Goal: Transaction & Acquisition: Book appointment/travel/reservation

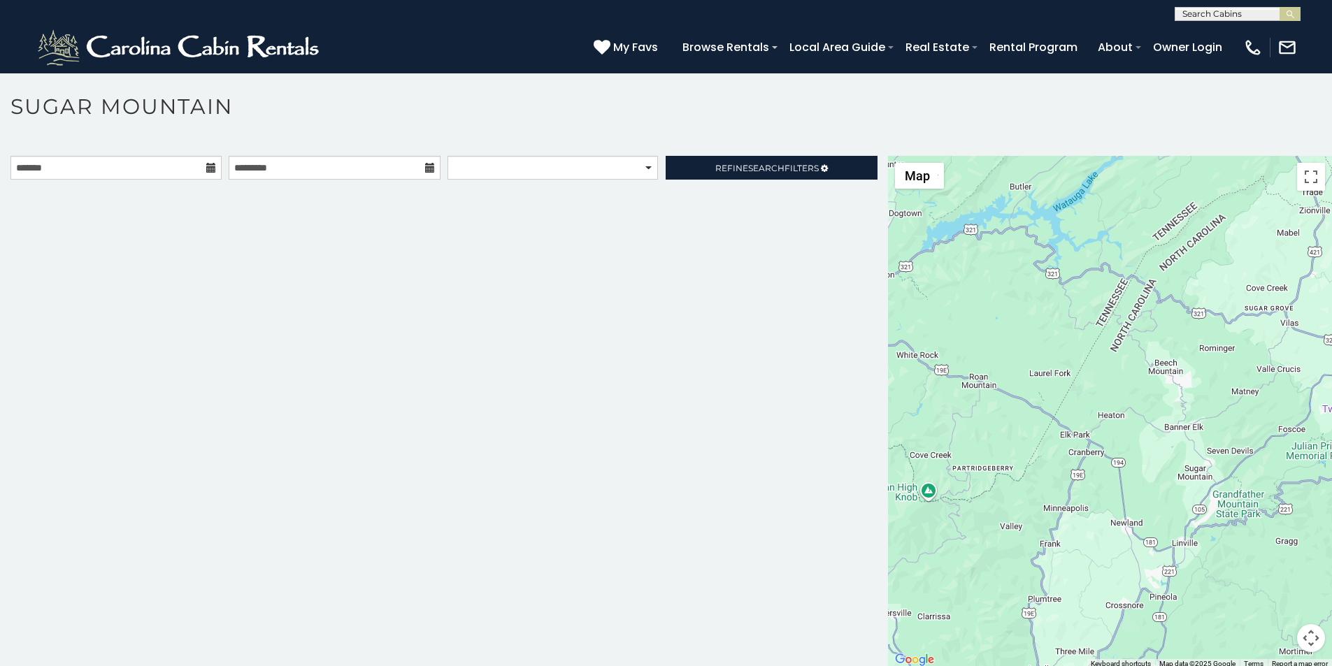
scroll to position [29, 0]
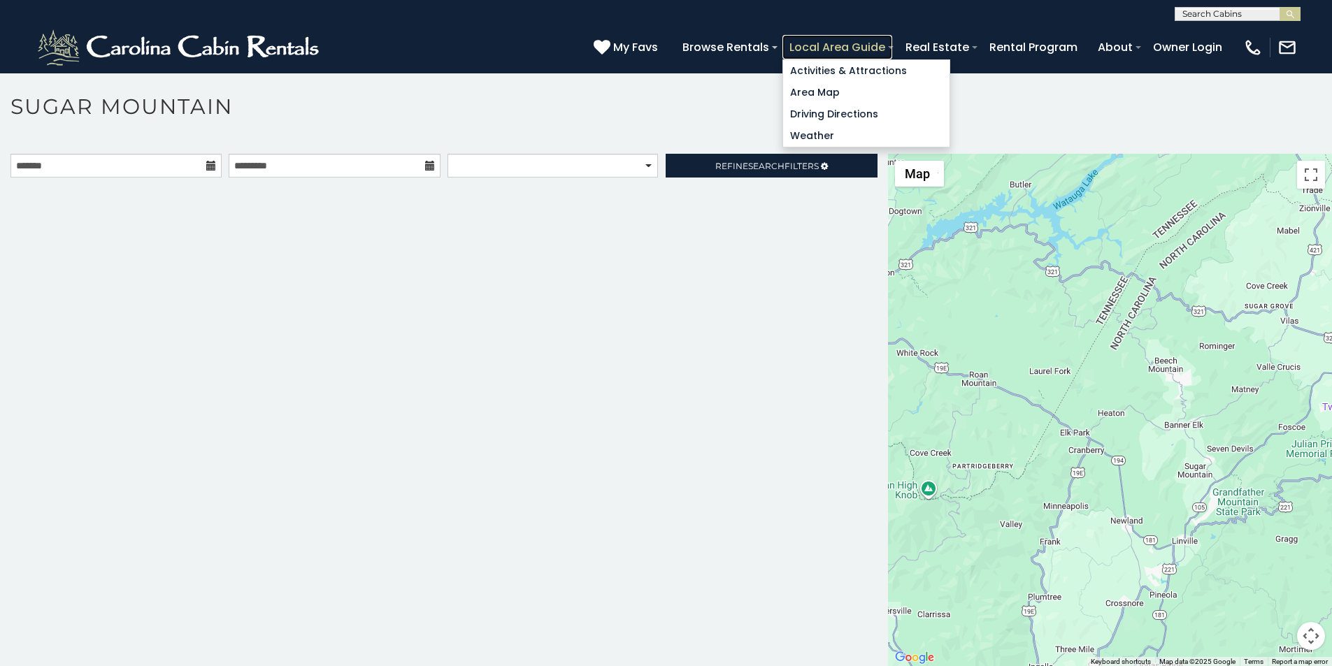
click at [892, 42] on link "Local Area Guide" at bounding box center [837, 47] width 110 height 24
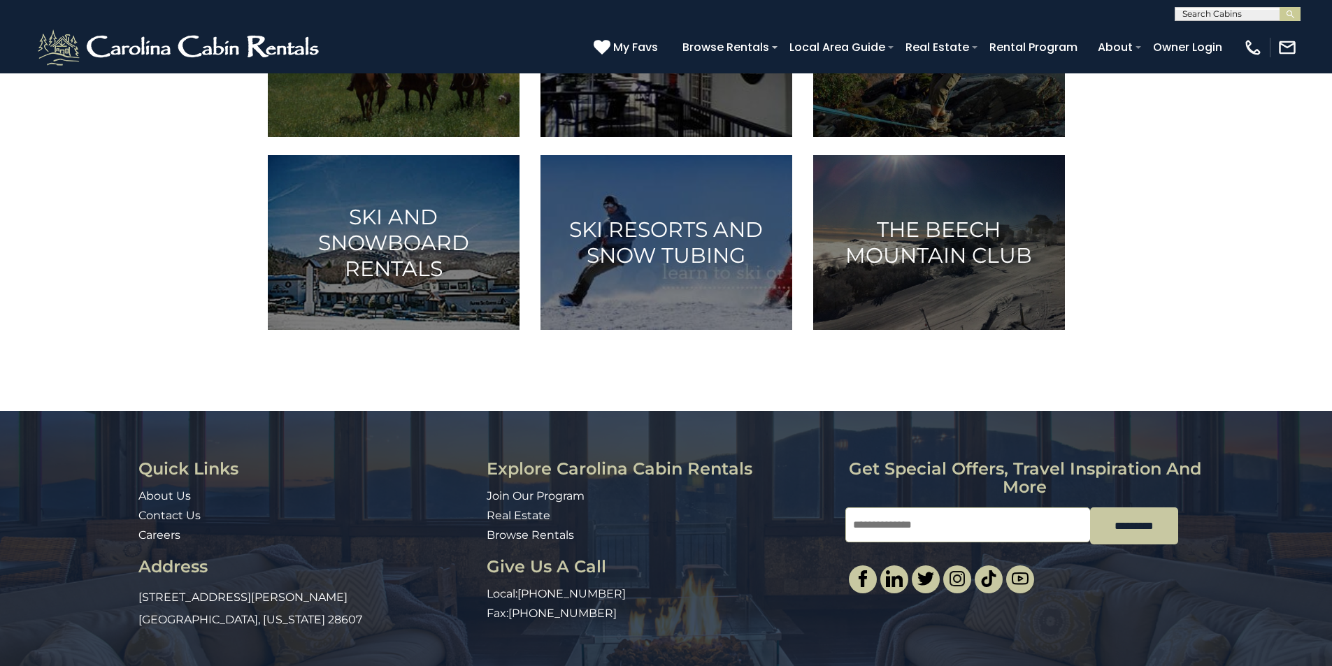
scroll to position [699, 0]
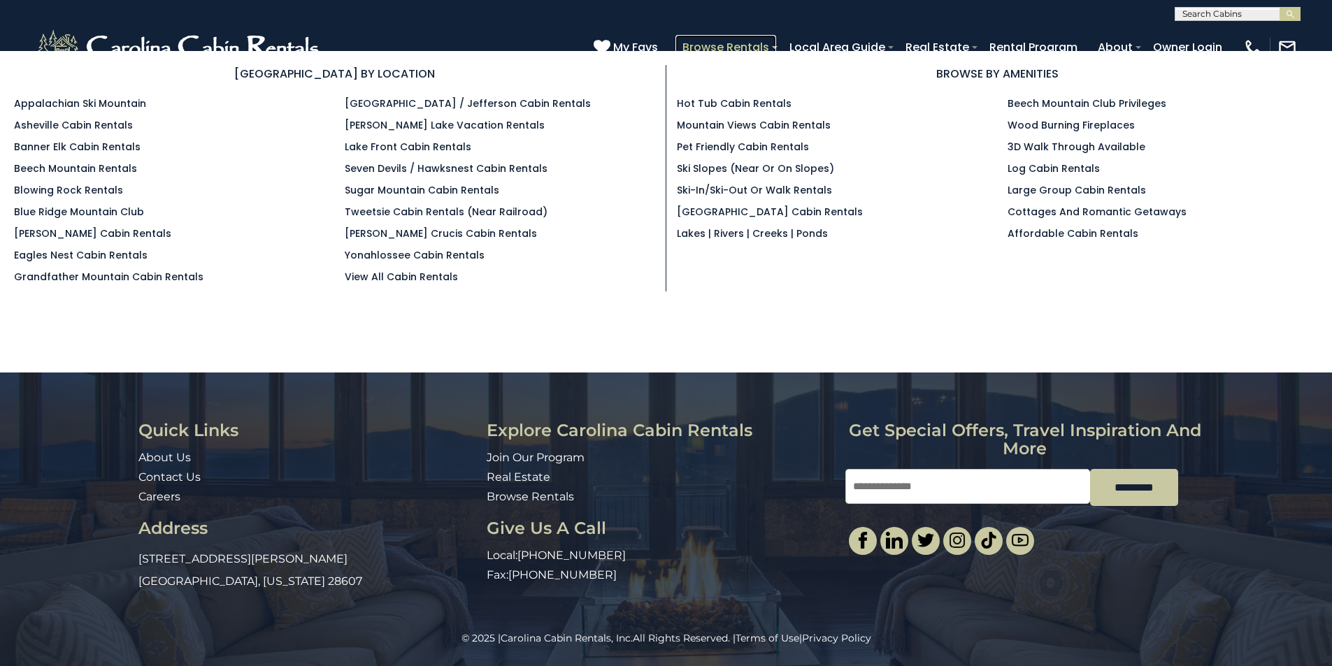
click at [776, 40] on link "Browse Rentals" at bounding box center [725, 47] width 101 height 24
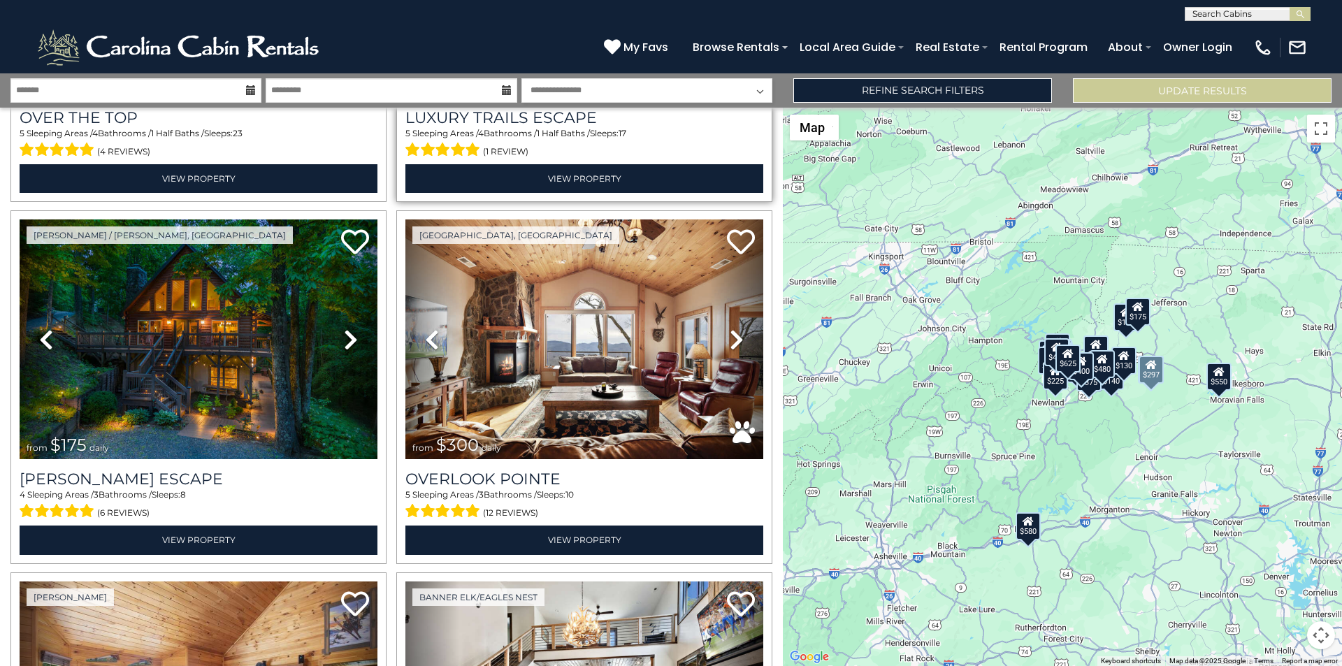
scroll to position [350, 0]
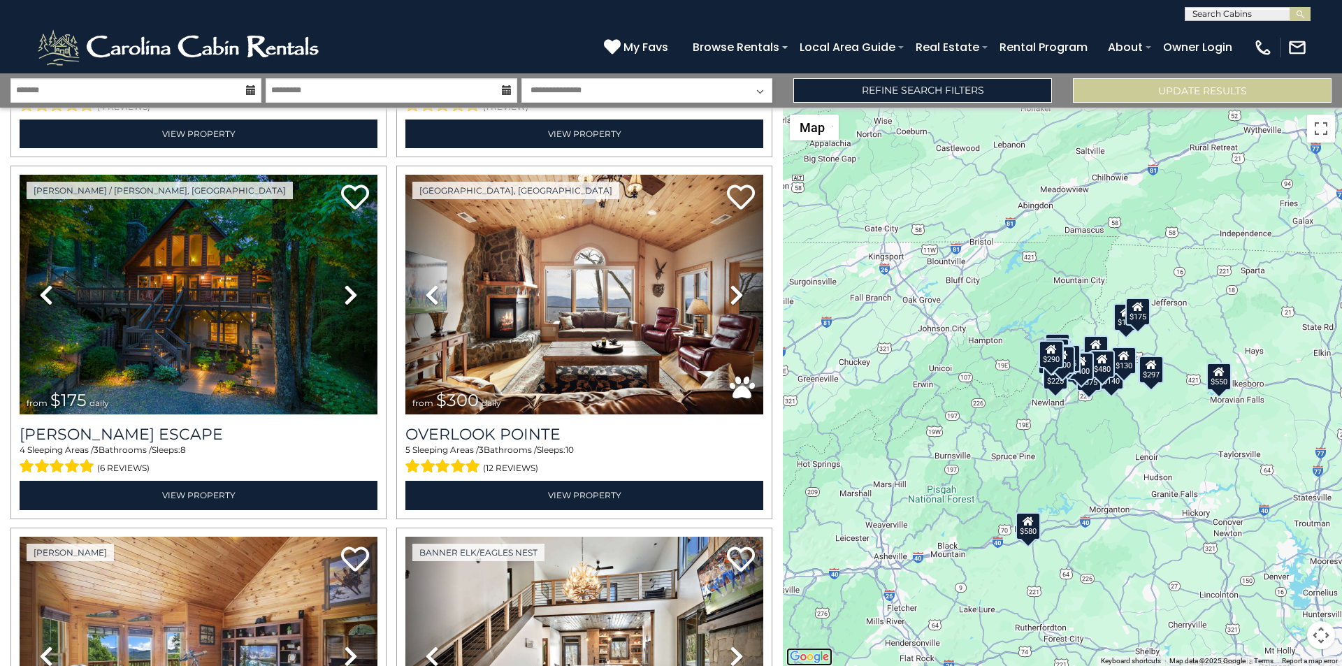
click at [787, 649] on img "Open this area in Google Maps (opens a new window)" at bounding box center [810, 657] width 46 height 18
